Goal: Task Accomplishment & Management: Complete application form

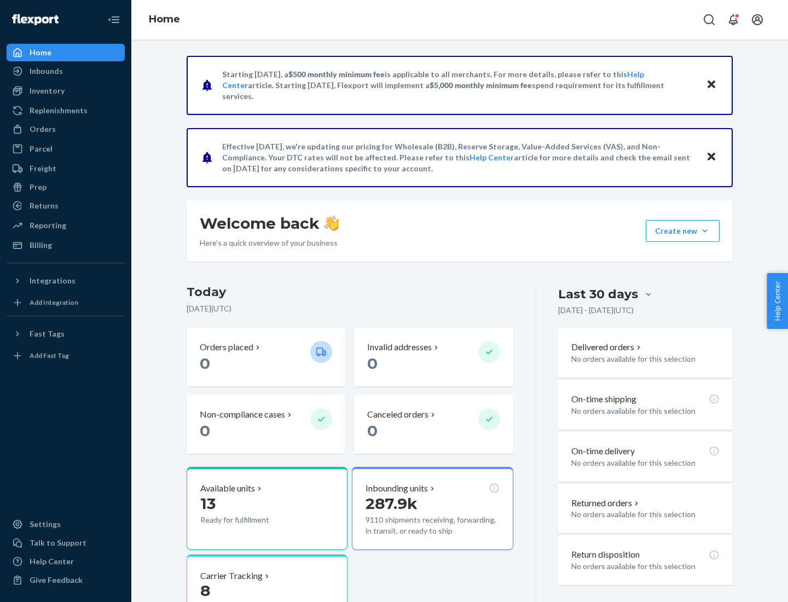
click at [705, 231] on button "Create new Create new inbound Create new order Create new product" at bounding box center [683, 231] width 74 height 22
click at [66, 71] on div "Inbounds" at bounding box center [66, 70] width 116 height 15
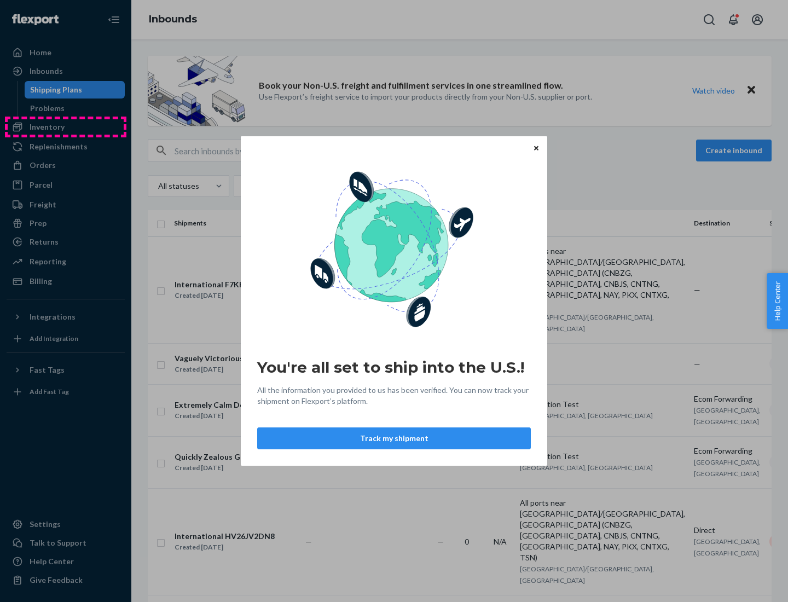
click at [66, 127] on div "You're all set to ship into the U.S.! All the information you provided to us ha…" at bounding box center [394, 301] width 788 height 602
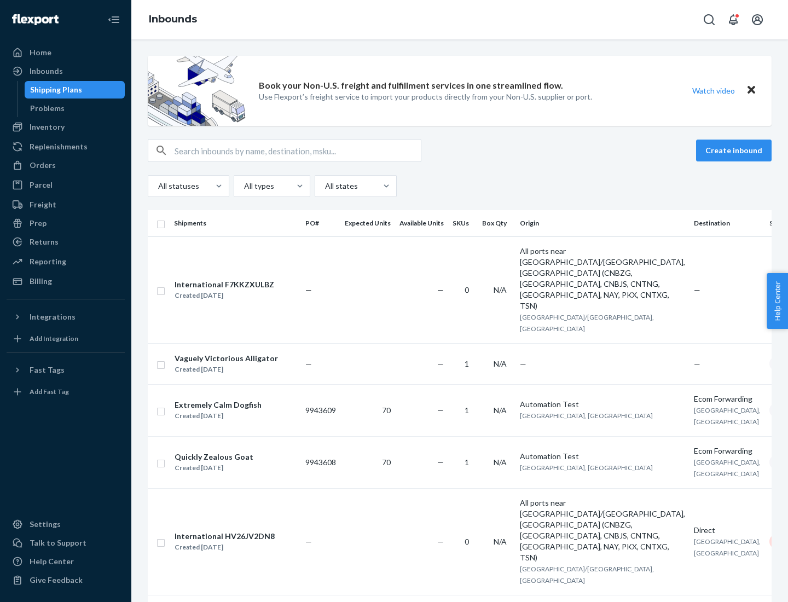
click at [460, 20] on div "Inbounds" at bounding box center [459, 19] width 657 height 39
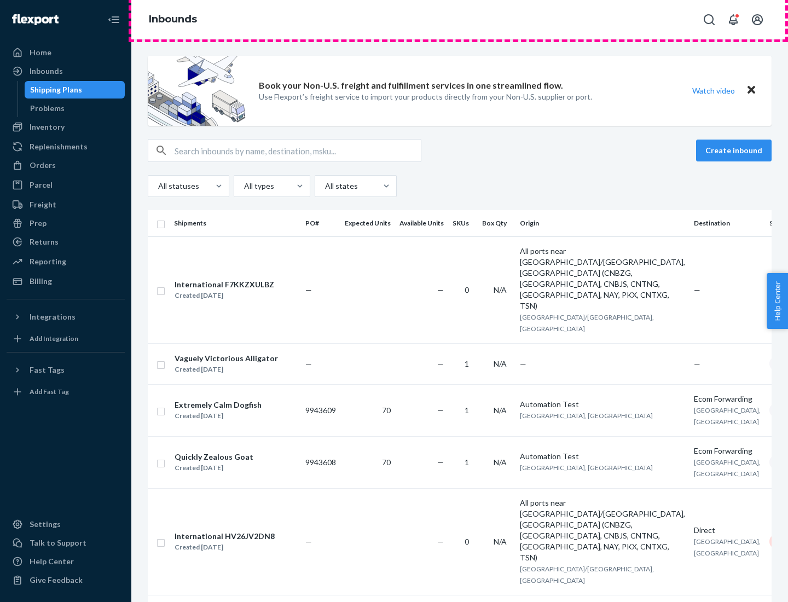
click at [460, 20] on div "Inbounds" at bounding box center [459, 19] width 657 height 39
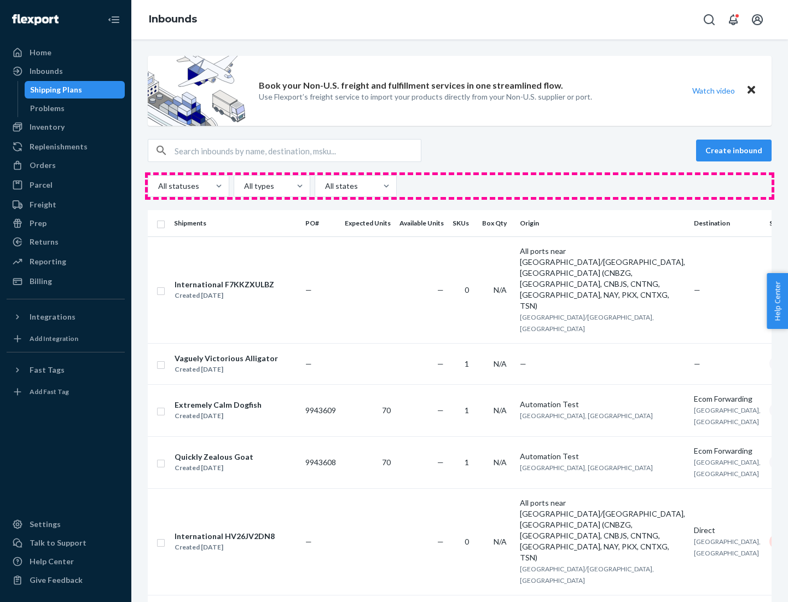
click at [460, 186] on div "All statuses All types All states" at bounding box center [460, 186] width 624 height 22
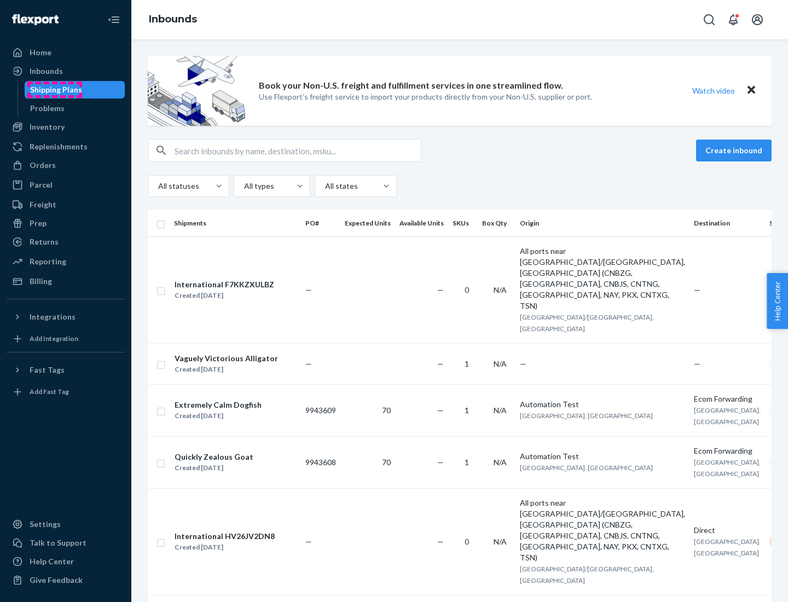
click at [54, 90] on div "Shipping Plans" at bounding box center [56, 89] width 52 height 11
click at [736, 151] on button "Create inbound" at bounding box center [734, 151] width 76 height 22
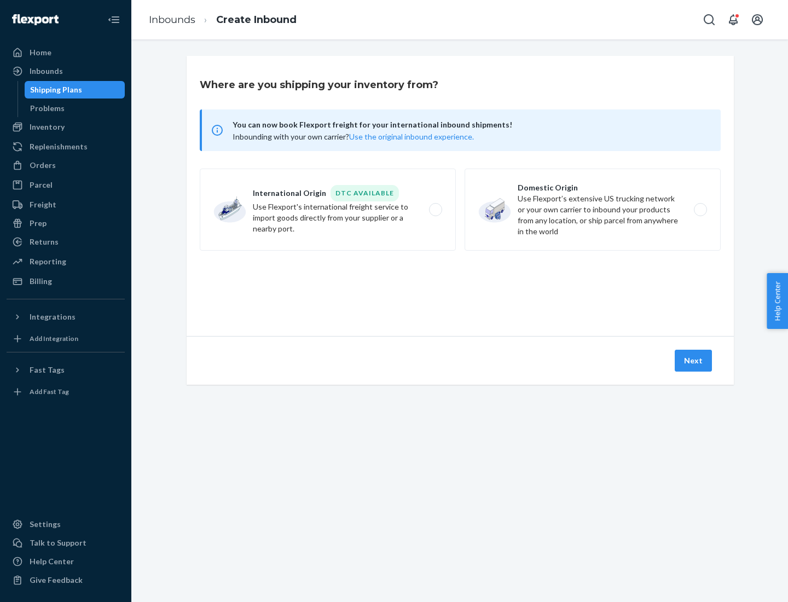
click at [328, 210] on label "International Origin DTC Available Use Flexport's international freight service…" at bounding box center [328, 210] width 256 height 82
click at [435, 210] on input "International Origin DTC Available Use Flexport's international freight service…" at bounding box center [438, 209] width 7 height 7
radio input "true"
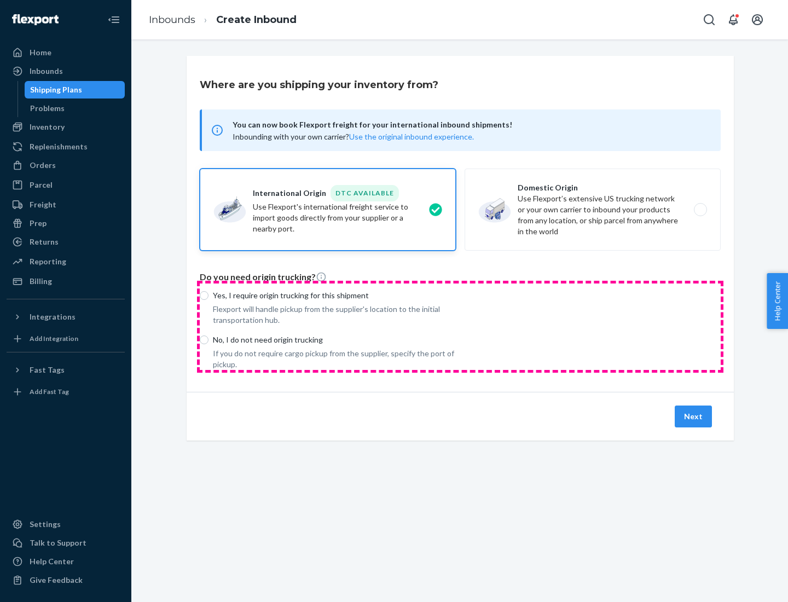
click at [460, 326] on div "Yes, I require origin trucking for this shipment Flexport will handle pickup fr…" at bounding box center [460, 327] width 521 height 86
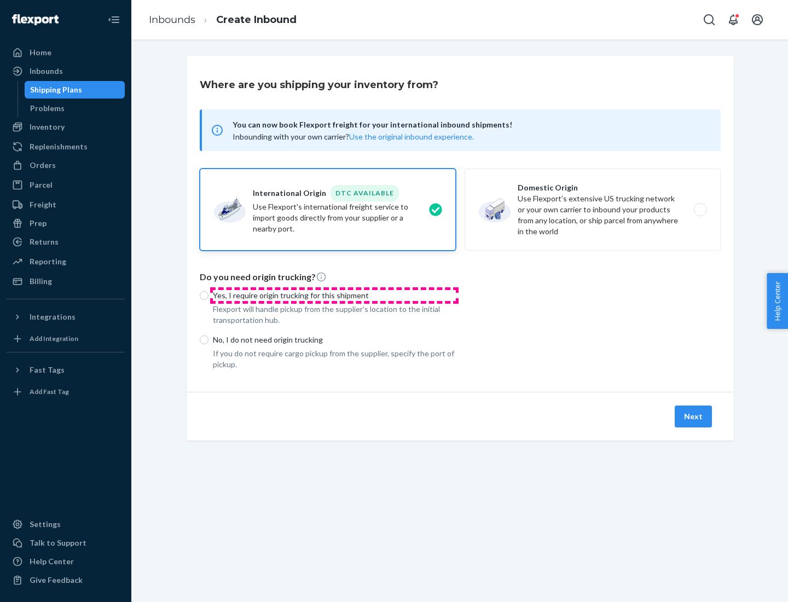
click at [334, 295] on p "Yes, I require origin trucking for this shipment" at bounding box center [334, 295] width 243 height 11
click at [209, 295] on input "Yes, I require origin trucking for this shipment" at bounding box center [204, 295] width 9 height 9
radio input "true"
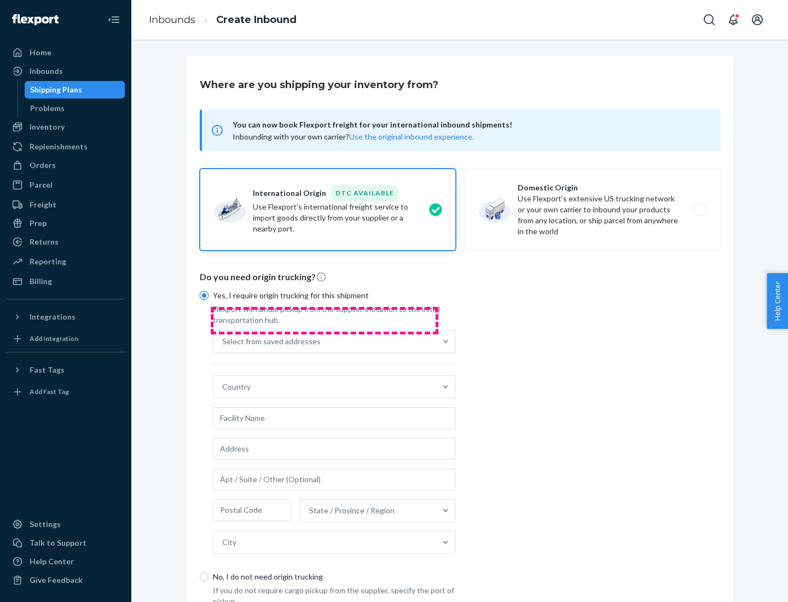
scroll to position [21, 0]
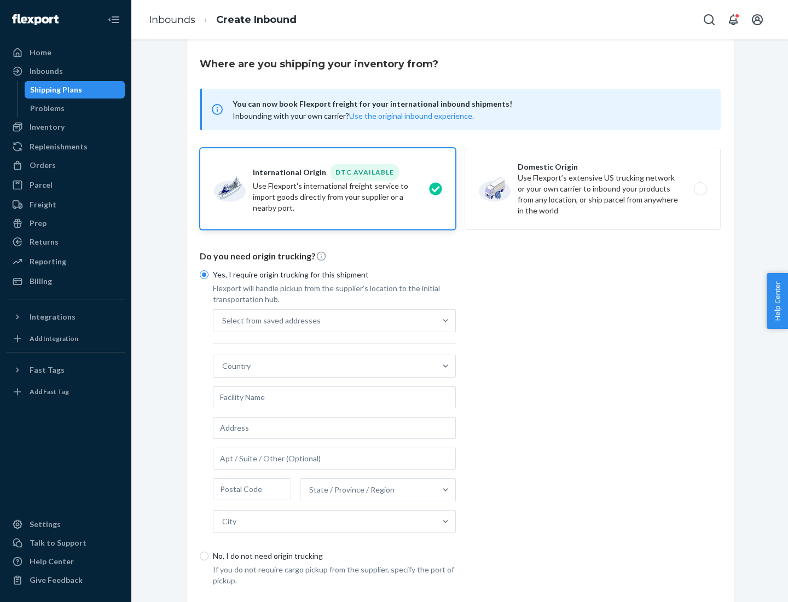
click at [325, 320] on div "Select from saved addresses" at bounding box center [324, 321] width 222 height 22
click at [223, 320] on input "Select from saved addresses" at bounding box center [222, 320] width 1 height 11
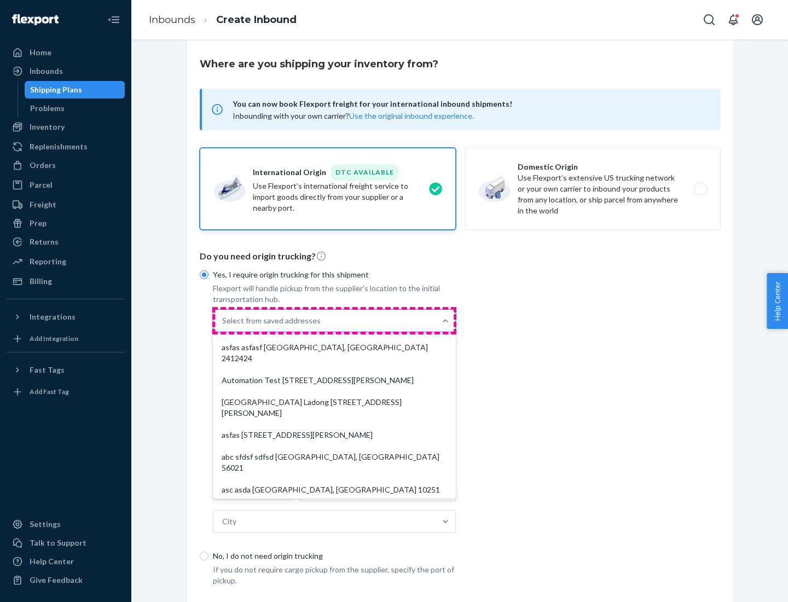
scroll to position [48, 0]
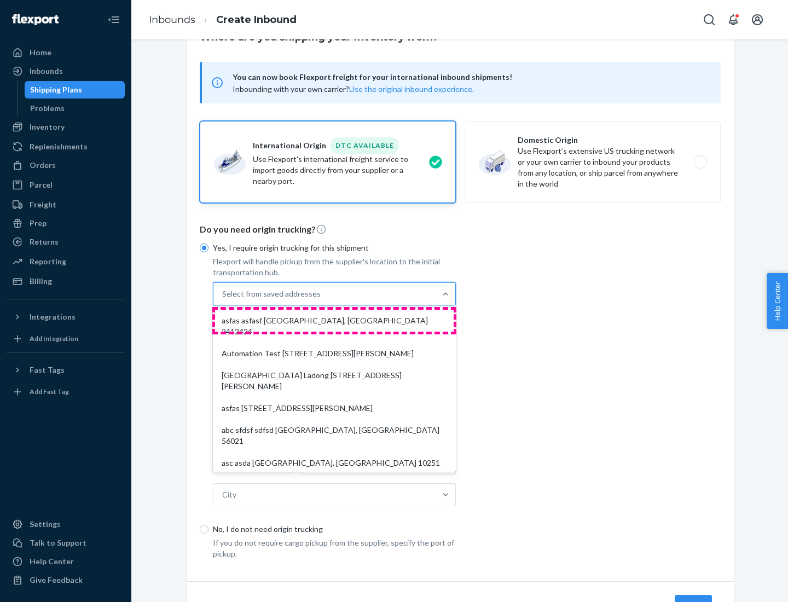
click at [334, 320] on div "asfas asfasf [GEOGRAPHIC_DATA], [GEOGRAPHIC_DATA] 2412424" at bounding box center [334, 326] width 239 height 33
click at [223, 299] on input "option asfas asfasf [GEOGRAPHIC_DATA], [GEOGRAPHIC_DATA] 2412424 focused, 1 of …" at bounding box center [222, 293] width 1 height 11
type input "asfas"
type input "asfasf"
type input "2412424"
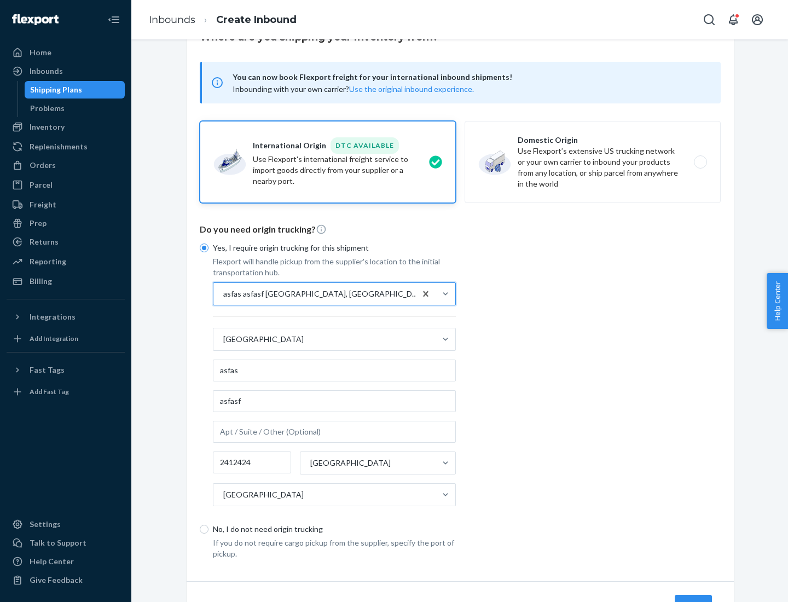
scroll to position [102, 0]
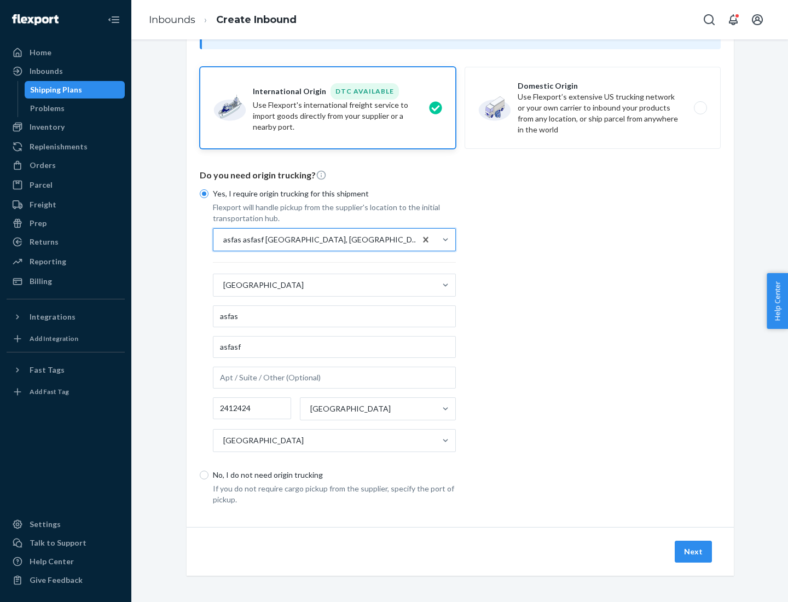
click at [694, 551] on button "Next" at bounding box center [693, 552] width 37 height 22
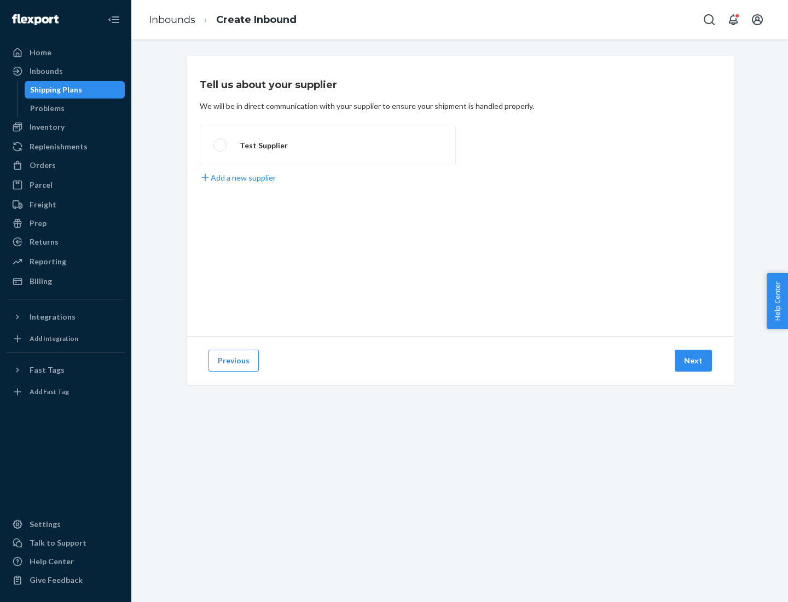
click at [328, 145] on label "Test Supplier" at bounding box center [328, 145] width 256 height 41
click at [221, 145] on input "Test Supplier" at bounding box center [216, 145] width 7 height 7
radio input "true"
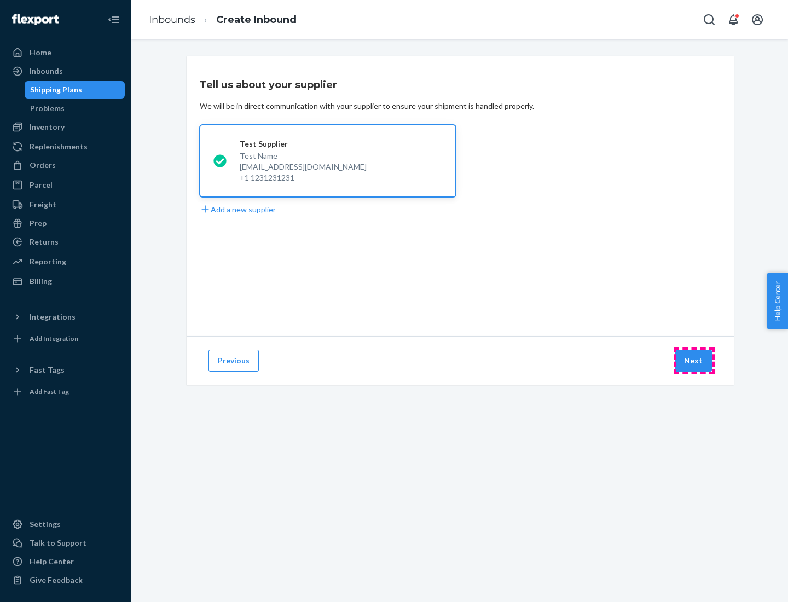
click at [694, 361] on button "Next" at bounding box center [693, 361] width 37 height 22
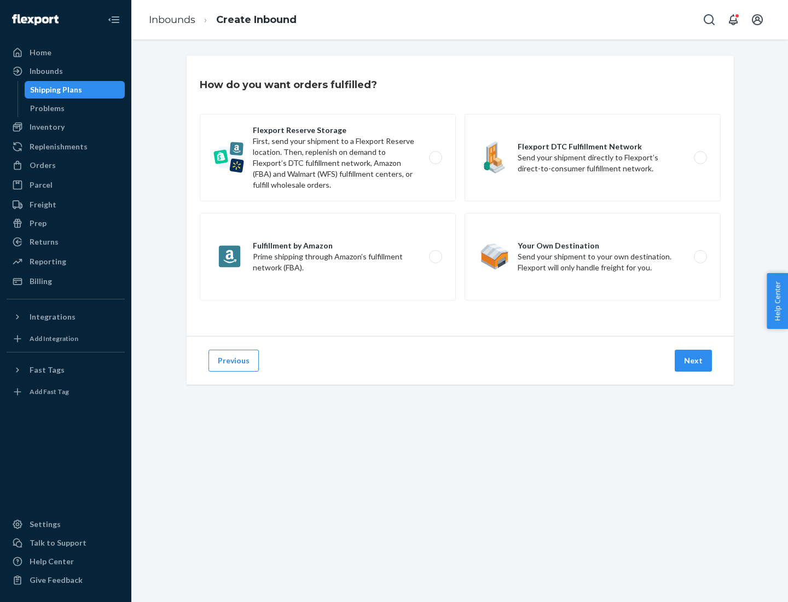
click at [328, 257] on label "Fulfillment by Amazon Prime shipping through Amazon’s fulfillment network (FBA)." at bounding box center [328, 257] width 256 height 88
click at [435, 257] on input "Fulfillment by Amazon Prime shipping through Amazon’s fulfillment network (FBA)." at bounding box center [438, 256] width 7 height 7
radio input "true"
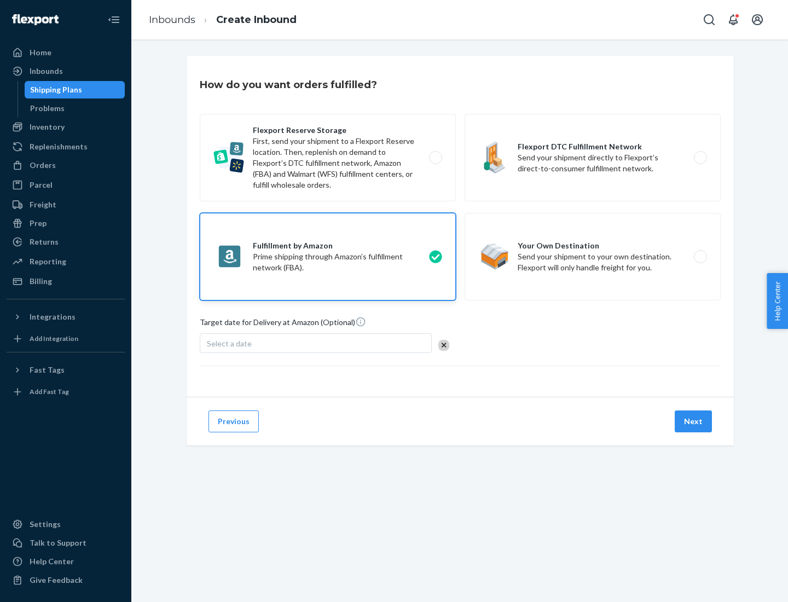
click at [694, 421] on button "Next" at bounding box center [693, 422] width 37 height 22
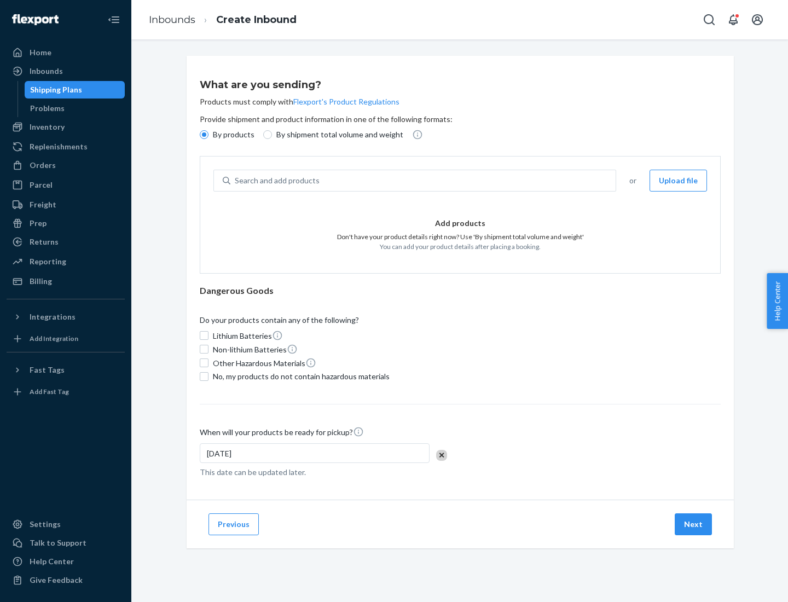
click at [337, 135] on p "By shipment total volume and weight" at bounding box center [339, 134] width 127 height 11
click at [272, 135] on input "By shipment total volume and weight" at bounding box center [267, 134] width 9 height 9
radio input "true"
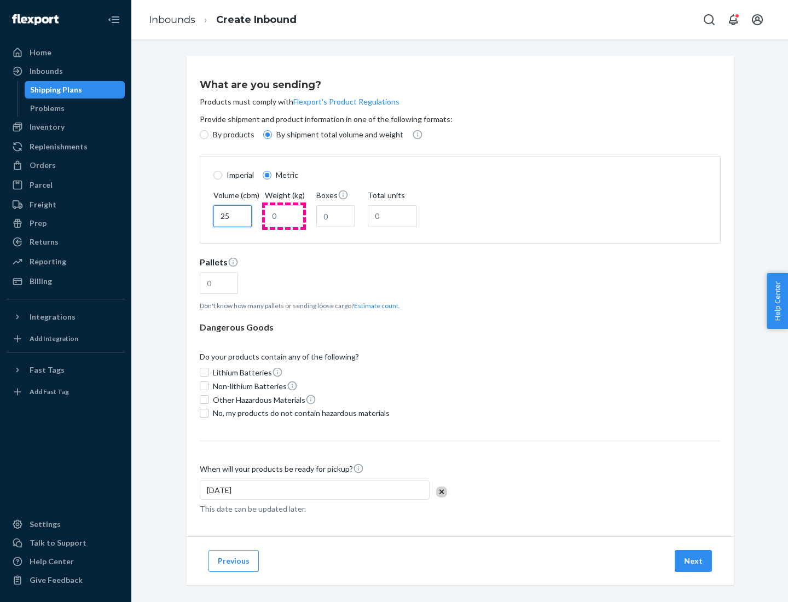
type input "25"
type input "100"
type input "50"
type input "500"
click at [374, 305] on button "Estimate count" at bounding box center [376, 305] width 44 height 9
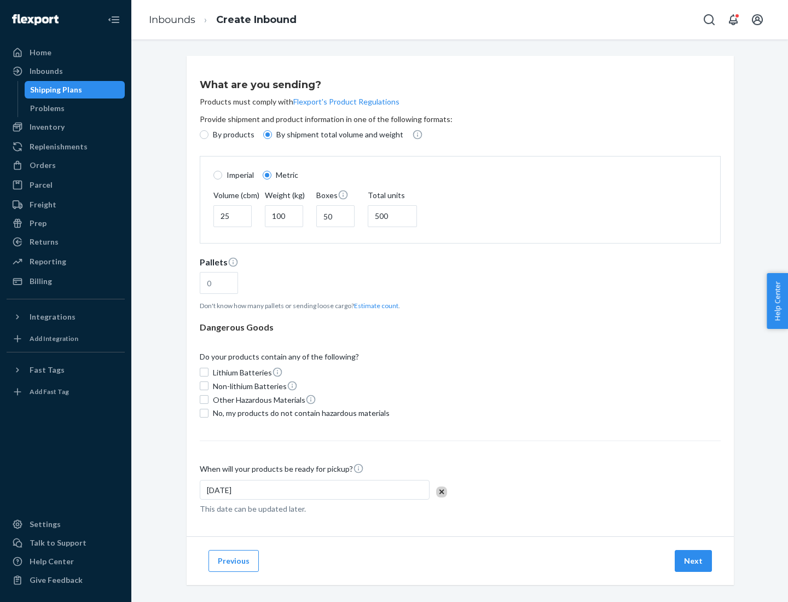
type input "16"
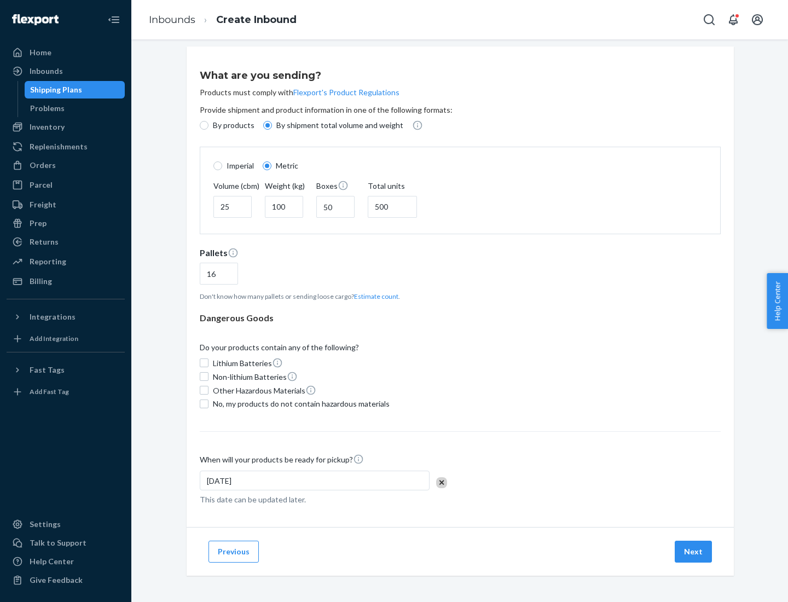
click at [299, 403] on span "No, my products do not contain hazardous materials" at bounding box center [301, 404] width 177 height 11
click at [209, 403] on input "No, my products do not contain hazardous materials" at bounding box center [204, 404] width 9 height 9
checkbox input "true"
click at [694, 551] on button "Next" at bounding box center [693, 552] width 37 height 22
